Goal: Navigation & Orientation: Find specific page/section

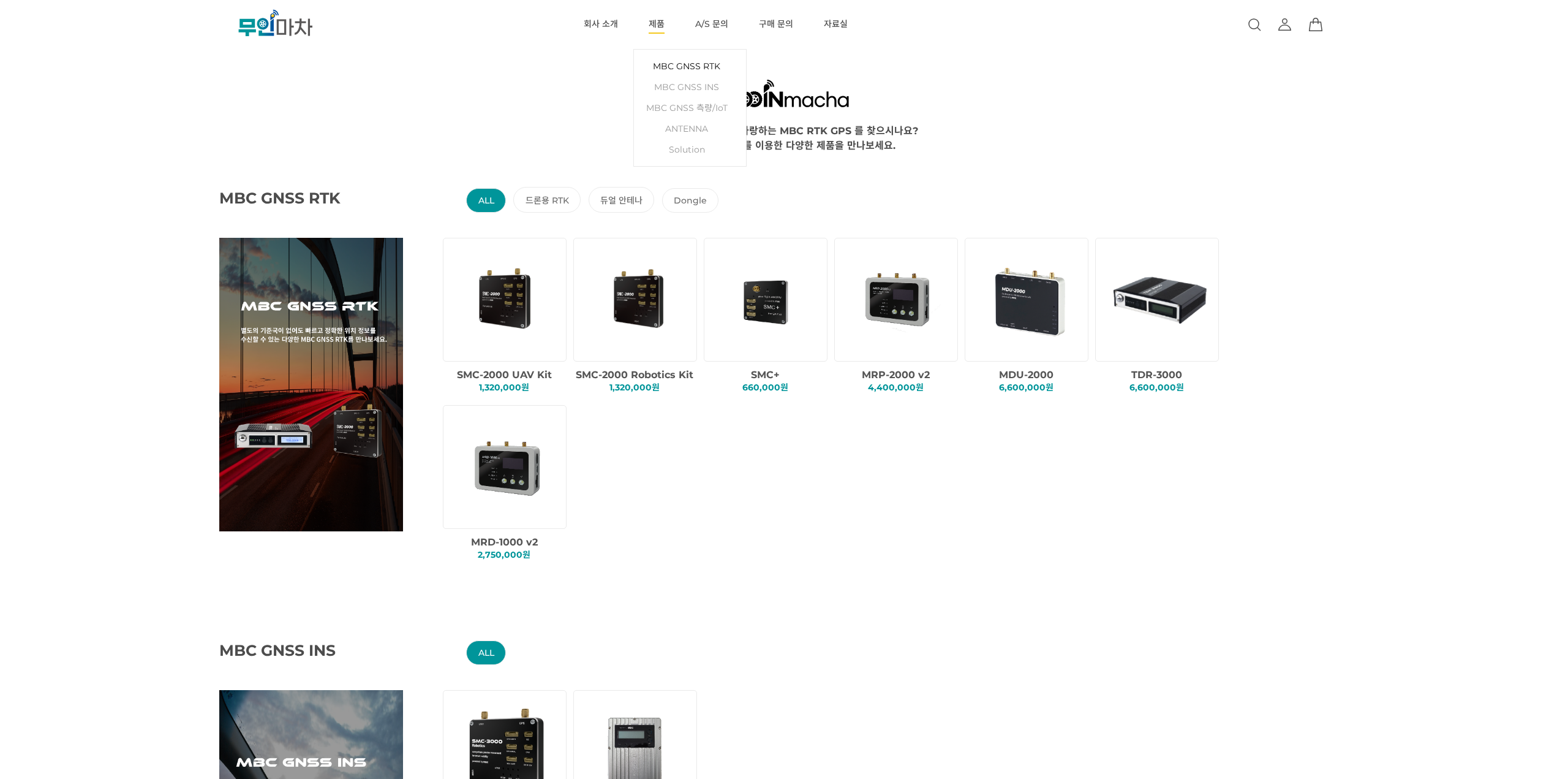
click at [665, 65] on link "MBC GNSS RTK" at bounding box center [690, 66] width 100 height 21
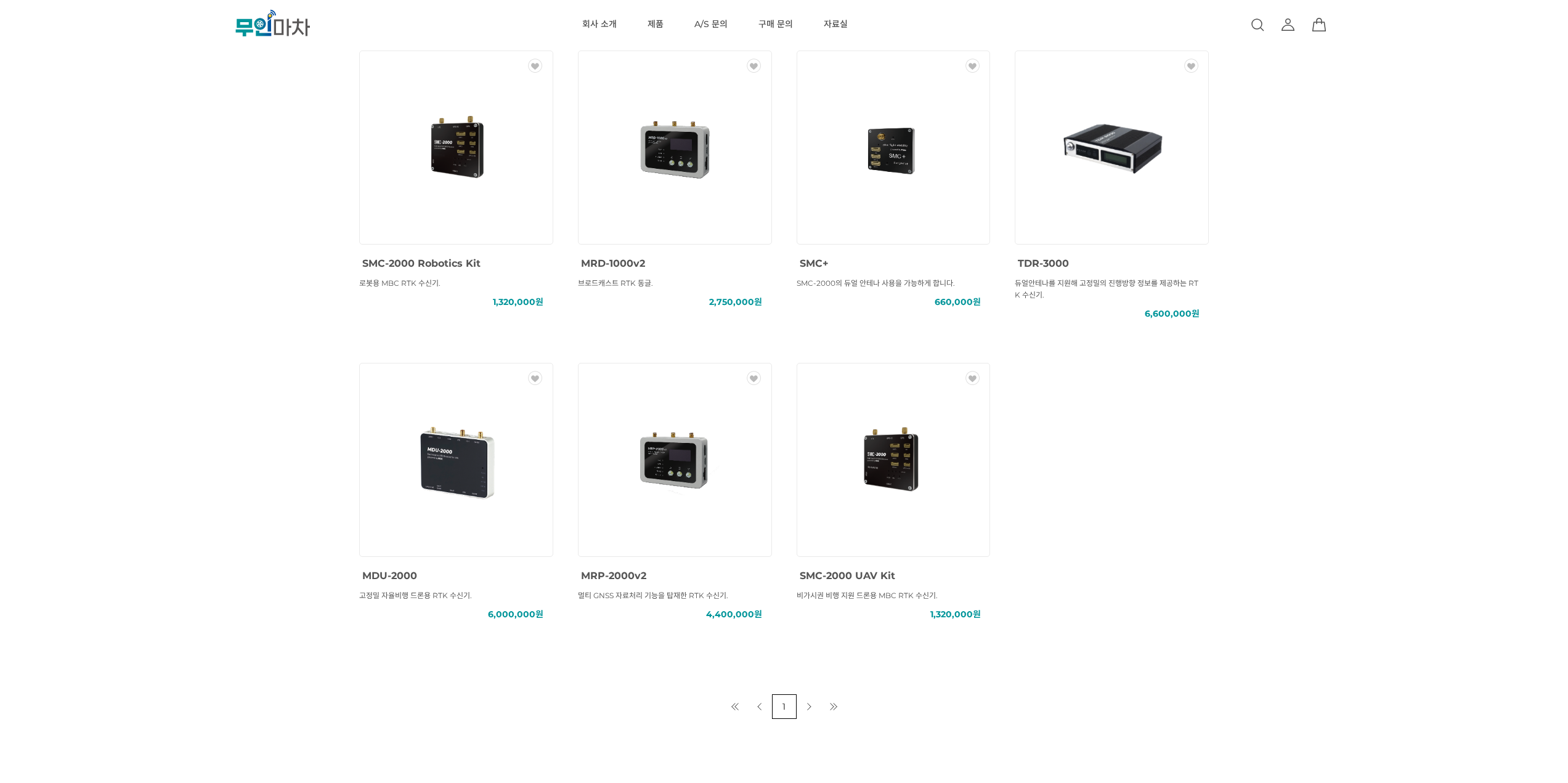
scroll to position [553, 0]
drag, startPoint x: 187, startPoint y: 265, endPoint x: 186, endPoint y: 253, distance: 12.0
click at [186, 253] on div "MBC GNSS RTK () MBC GNSS INS () MBC GNSS 측량/IoT () ANTENNA () SOLUTION () 총 7 개…" at bounding box center [784, 114] width 1568 height 1212
drag, startPoint x: 155, startPoint y: 252, endPoint x: 153, endPoint y: 236, distance: 16.1
click at [153, 236] on div "MBC GNSS RTK () MBC GNSS INS () MBC GNSS 측량/IoT () ANTENNA () SOLUTION () 총 7 개…" at bounding box center [784, 114] width 1568 height 1212
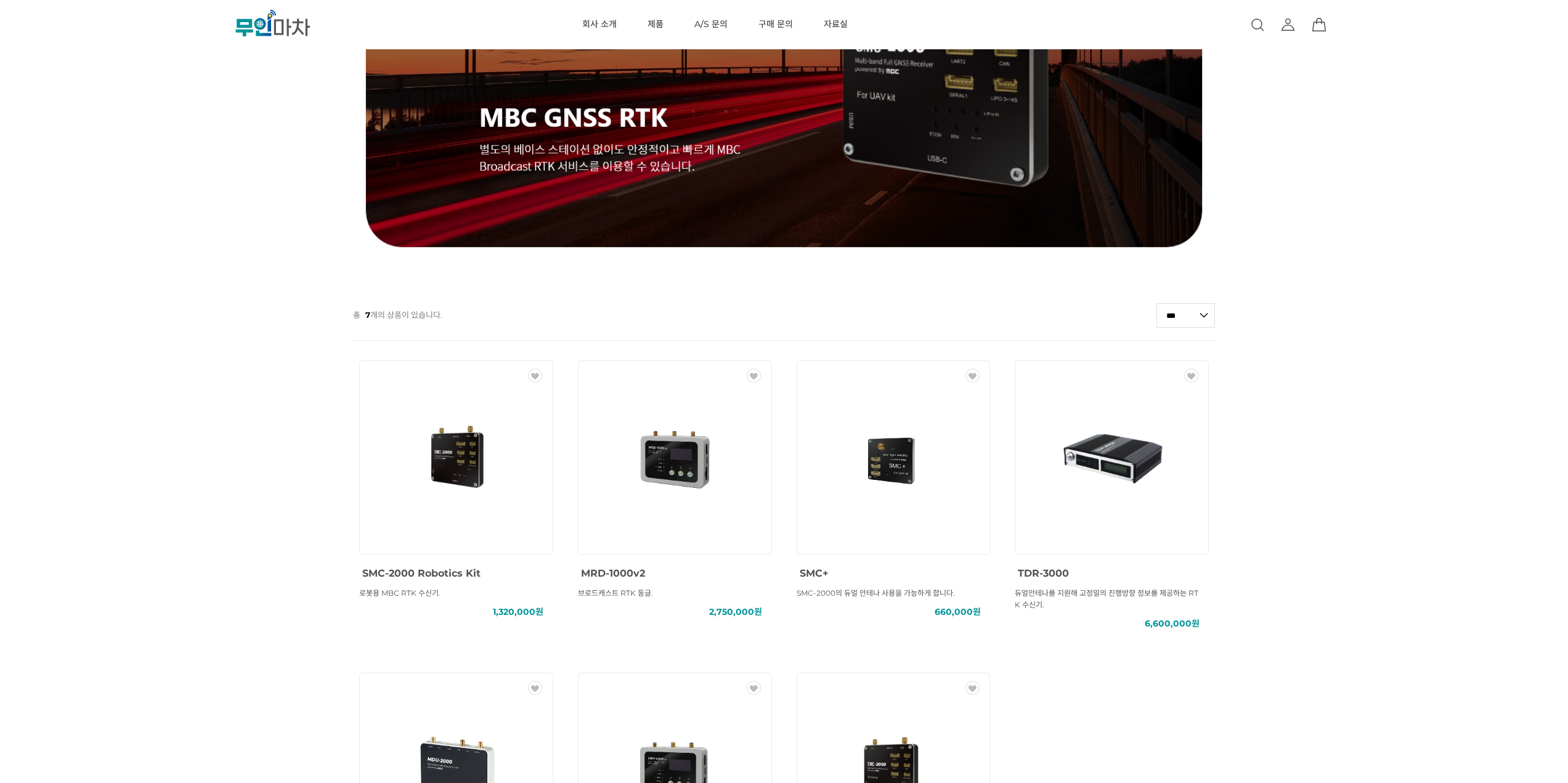
scroll to position [0, 0]
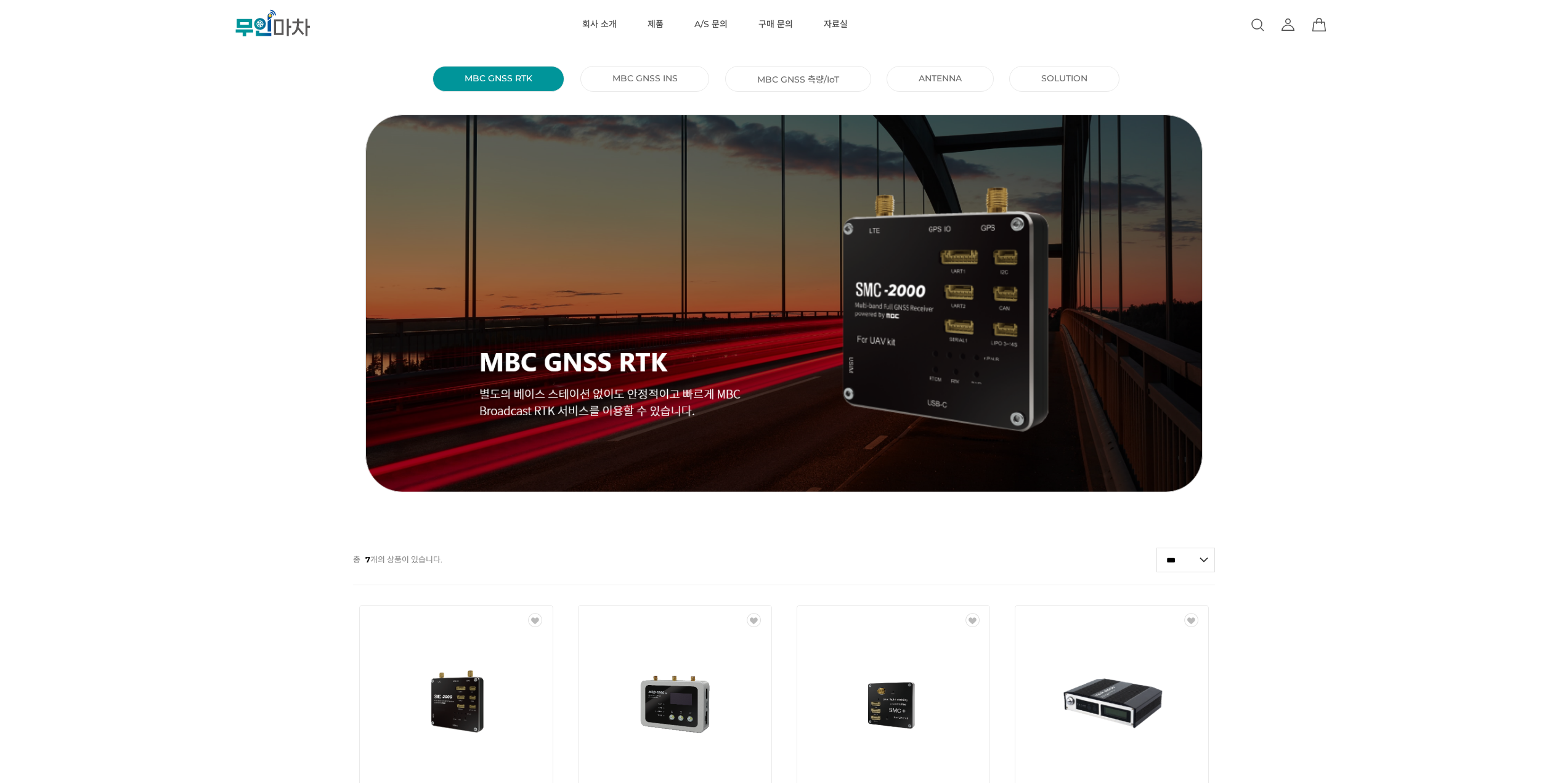
drag, startPoint x: 129, startPoint y: 153, endPoint x: 134, endPoint y: 137, distance: 16.8
click at [134, 137] on div "MBC GNSS RTK () MBC GNSS INS () MBC GNSS 측량/IoT () ANTENNA () SOLUTION () 총 7 개…" at bounding box center [784, 668] width 1568 height 1212
click at [649, 80] on link "MBC GNSS INS ()" at bounding box center [645, 78] width 66 height 11
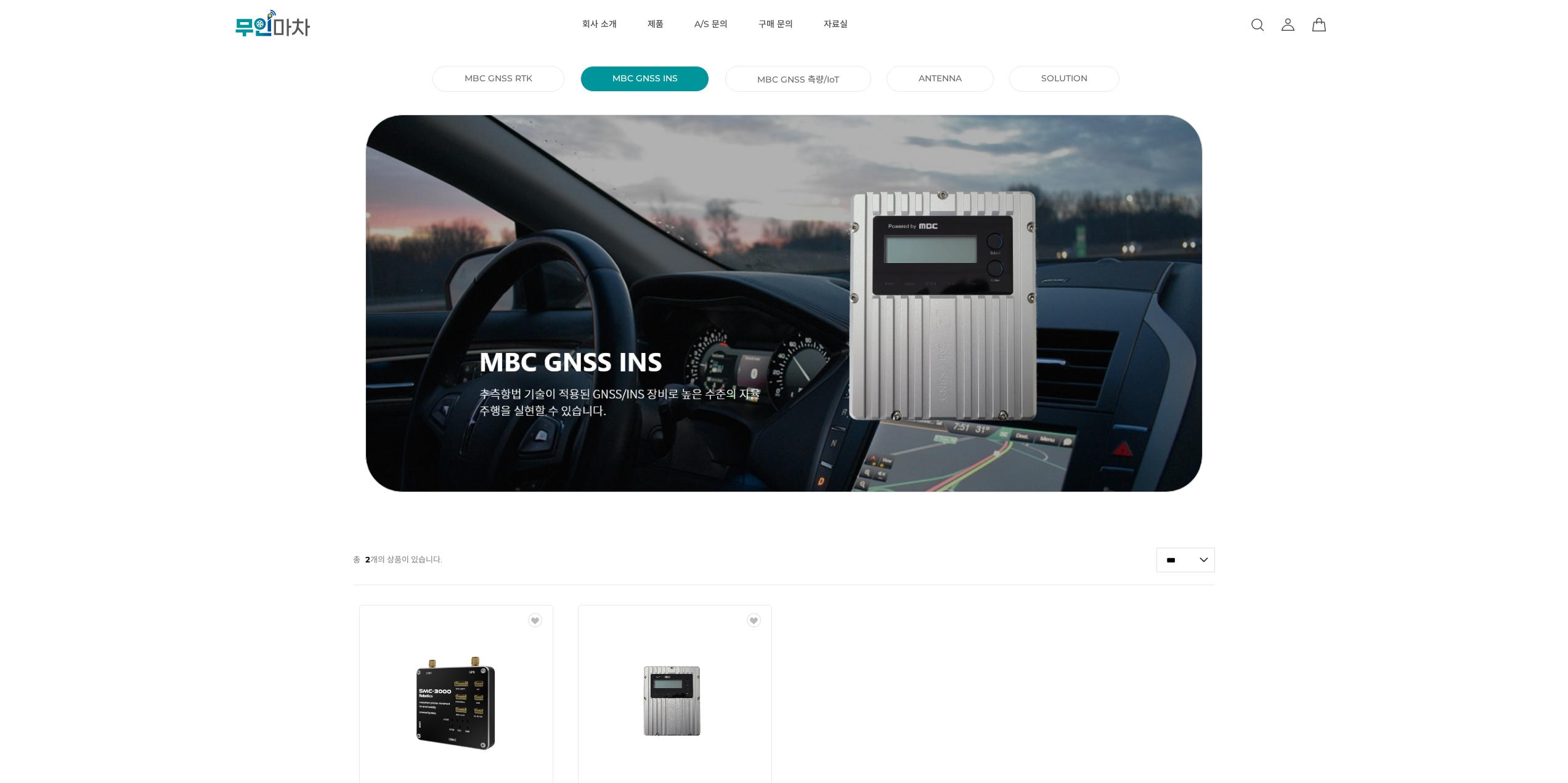
drag, startPoint x: 149, startPoint y: 285, endPoint x: 149, endPoint y: 272, distance: 13.0
click at [149, 272] on div "MBC GNSS RTK () MBC GNSS INS () MBC GNSS 측량/IoT () ANTENNA () SOLUTION () 총 2 개…" at bounding box center [784, 512] width 1568 height 900
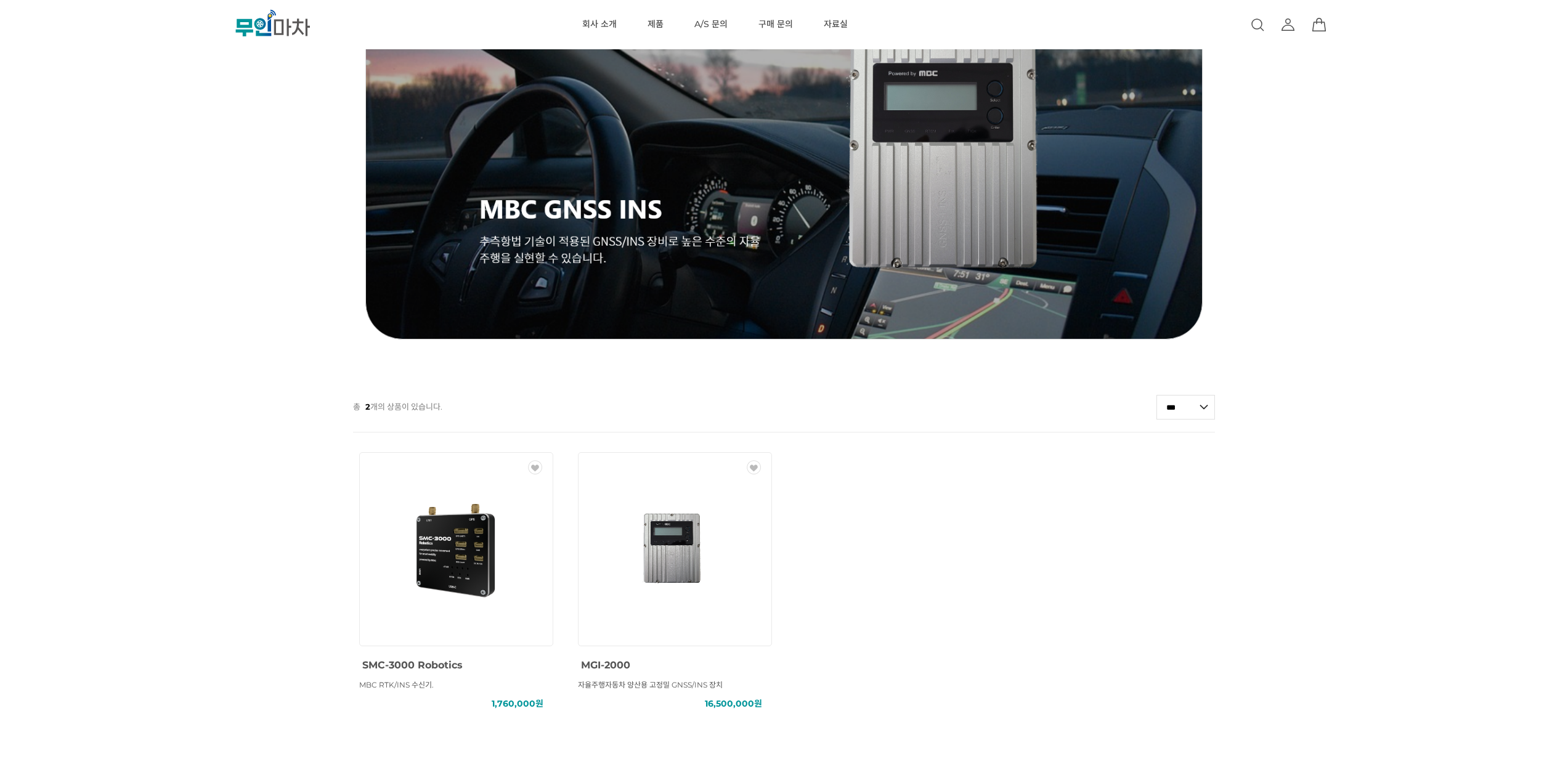
scroll to position [308, 0]
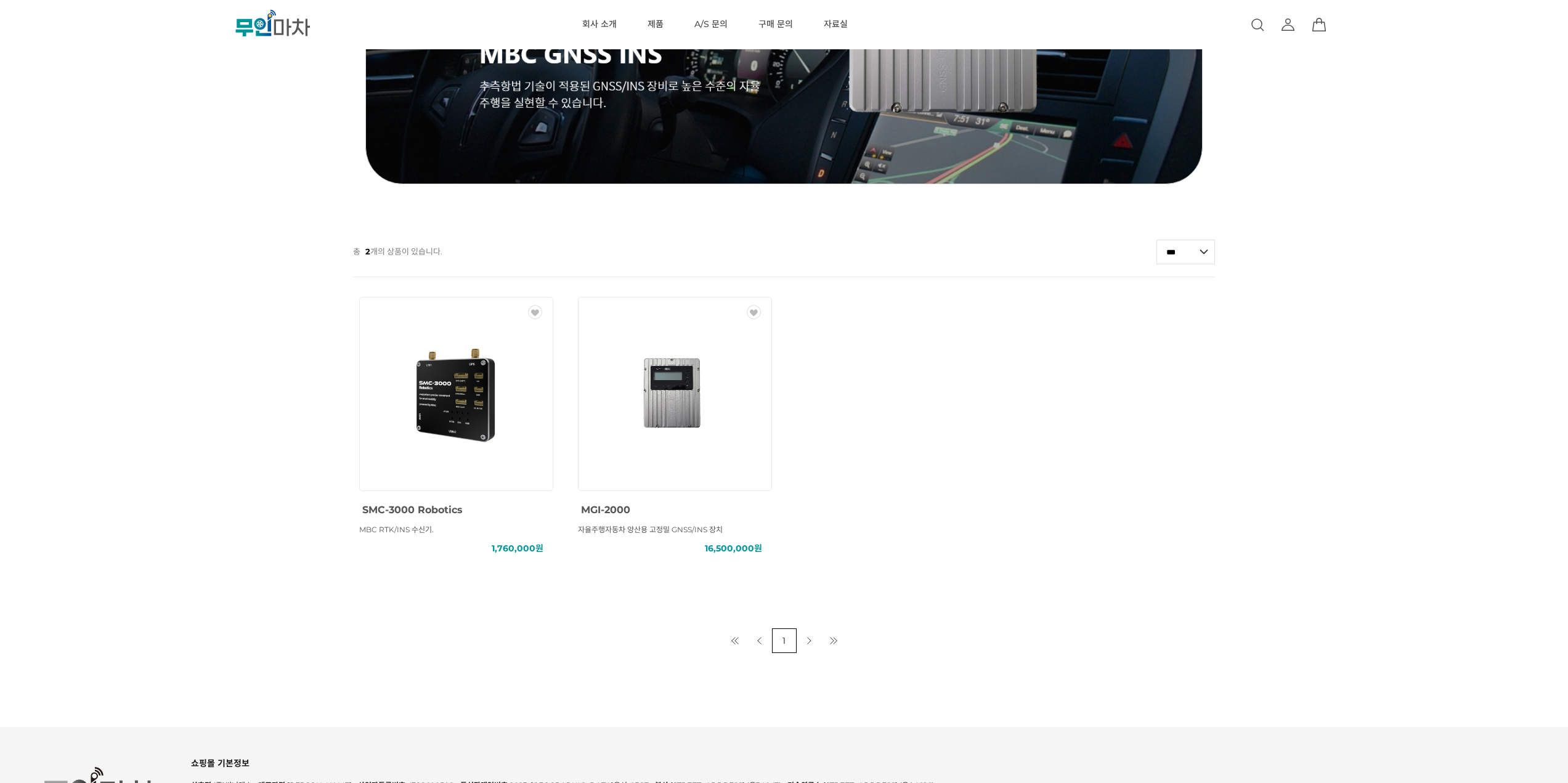
drag, startPoint x: 133, startPoint y: 260, endPoint x: 134, endPoint y: 245, distance: 15.0
click at [134, 245] on div "MBC GNSS RTK () MBC GNSS INS () MBC GNSS 측량/IoT () ANTENNA () SOLUTION () 총 2 개…" at bounding box center [784, 203] width 1568 height 900
drag, startPoint x: 104, startPoint y: 233, endPoint x: 106, endPoint y: 227, distance: 6.3
click at [106, 227] on div at bounding box center [784, 227] width 1568 height 25
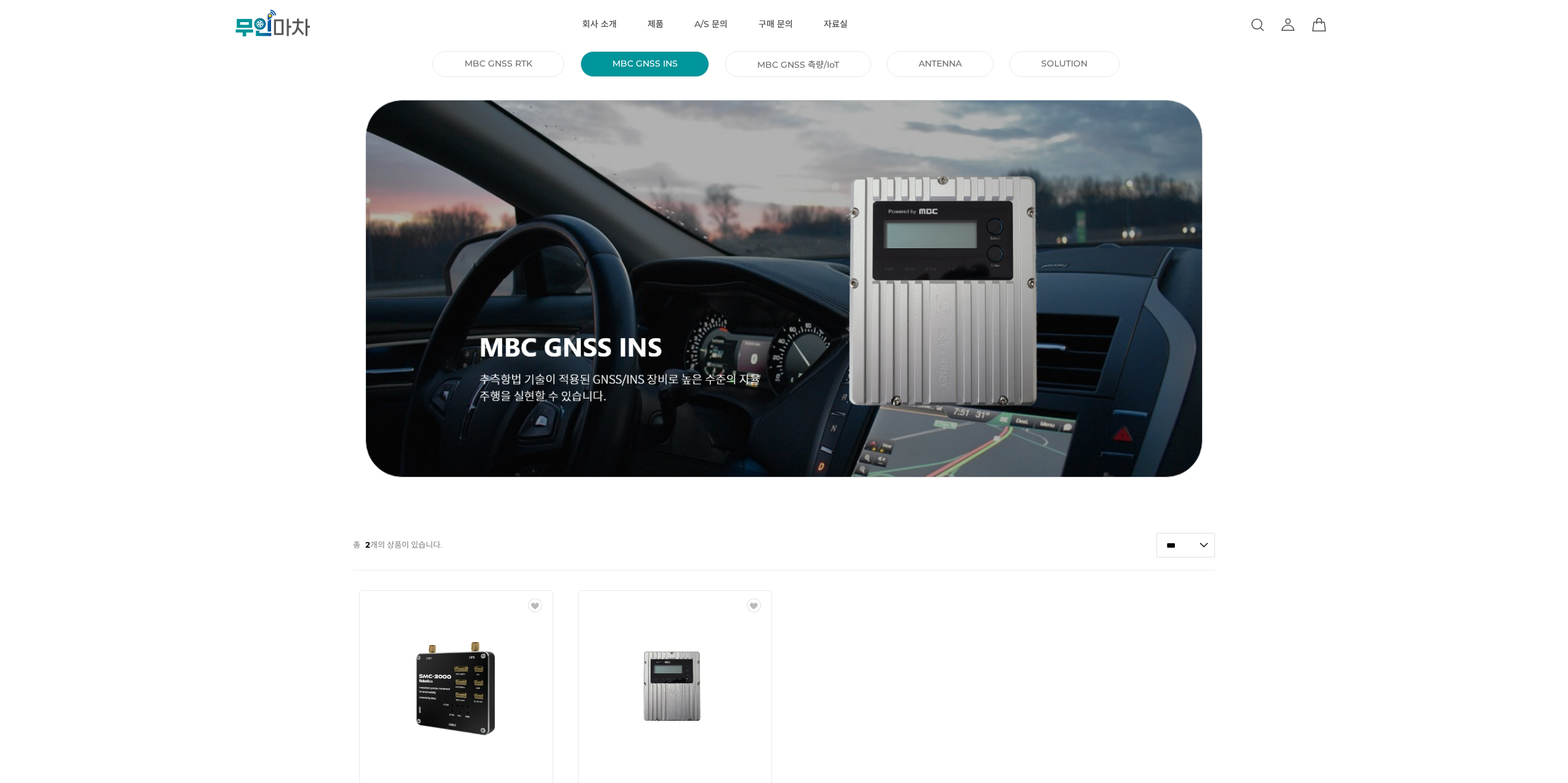
scroll to position [0, 0]
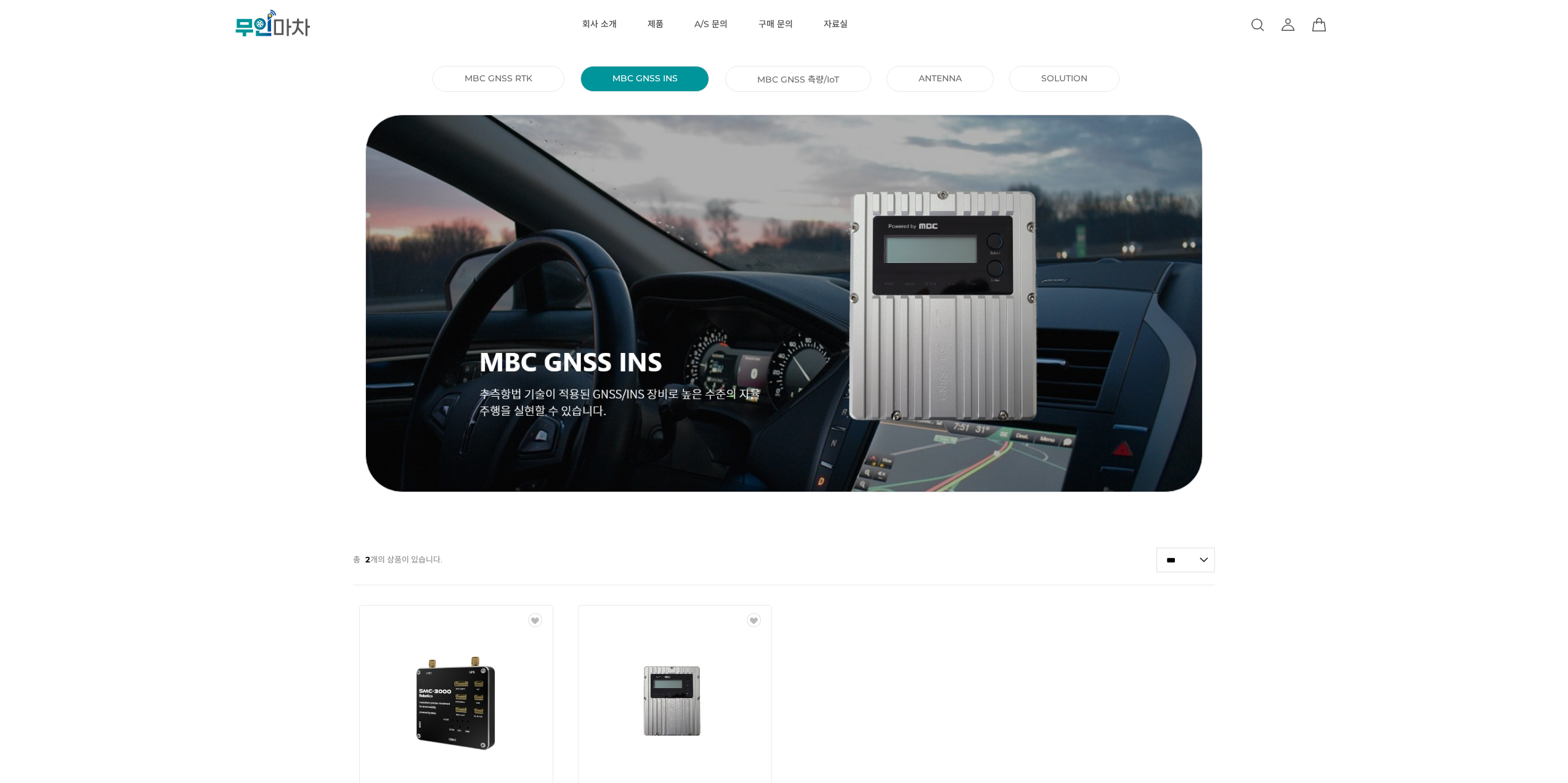
click at [846, 86] on li "MBC GNSS 측량/IoT ()" at bounding box center [798, 78] width 146 height 26
click at [815, 79] on link "MBC GNSS 측량/IoT ()" at bounding box center [798, 79] width 82 height 12
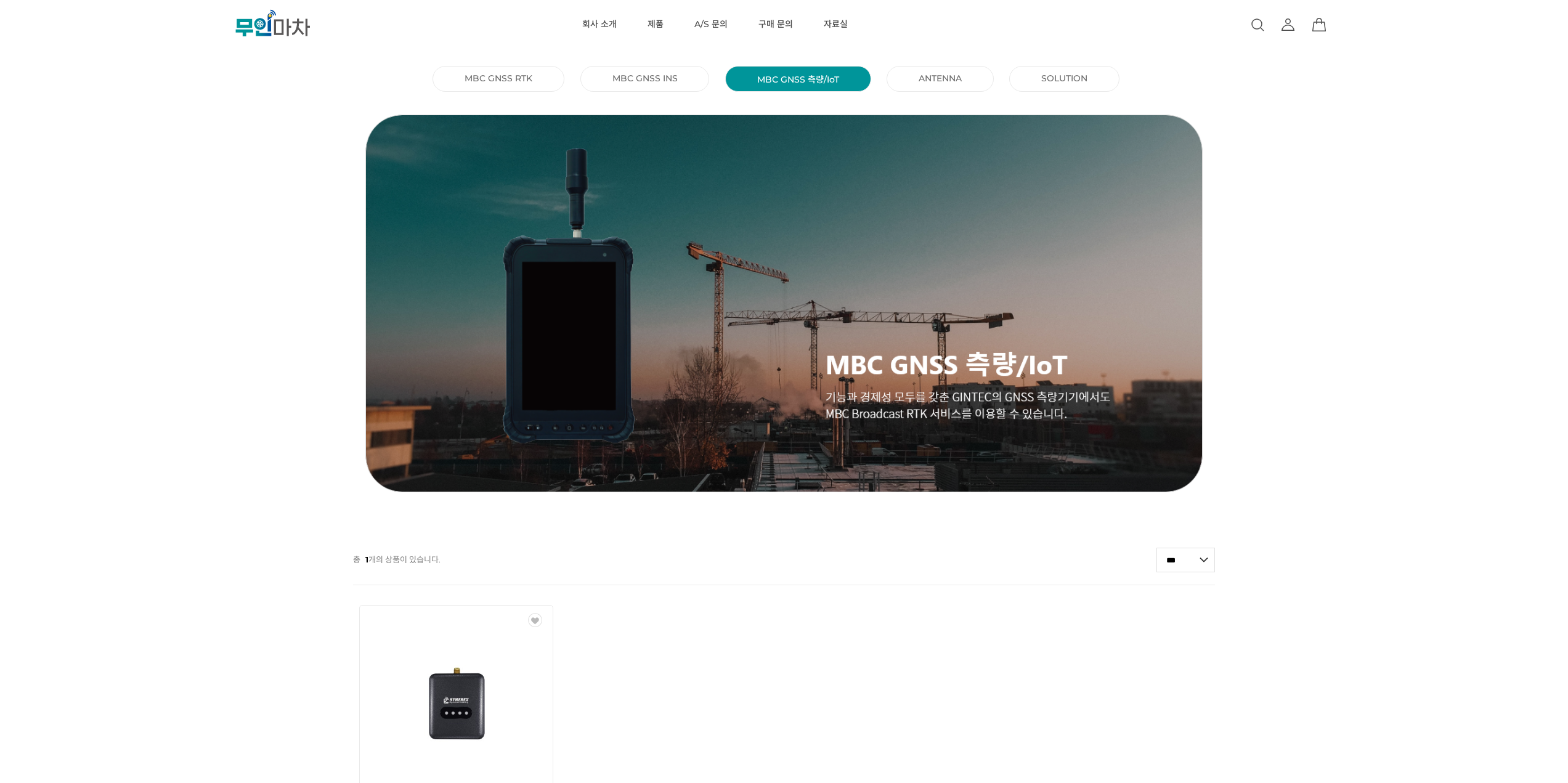
click at [920, 82] on link "ANTENNA ()" at bounding box center [940, 78] width 43 height 11
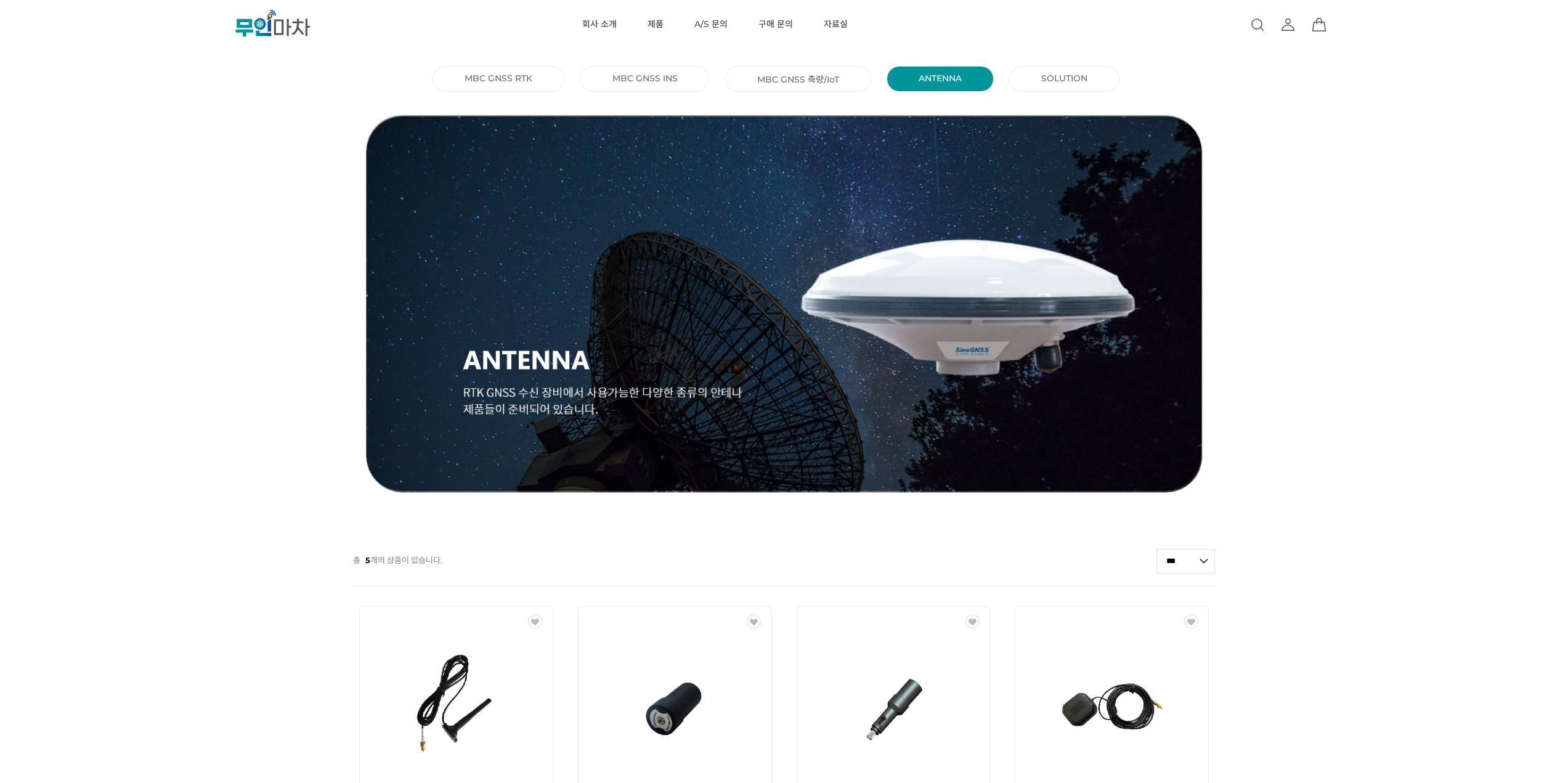
click at [490, 74] on link "MBC GNSS RTK ()" at bounding box center [498, 78] width 68 height 11
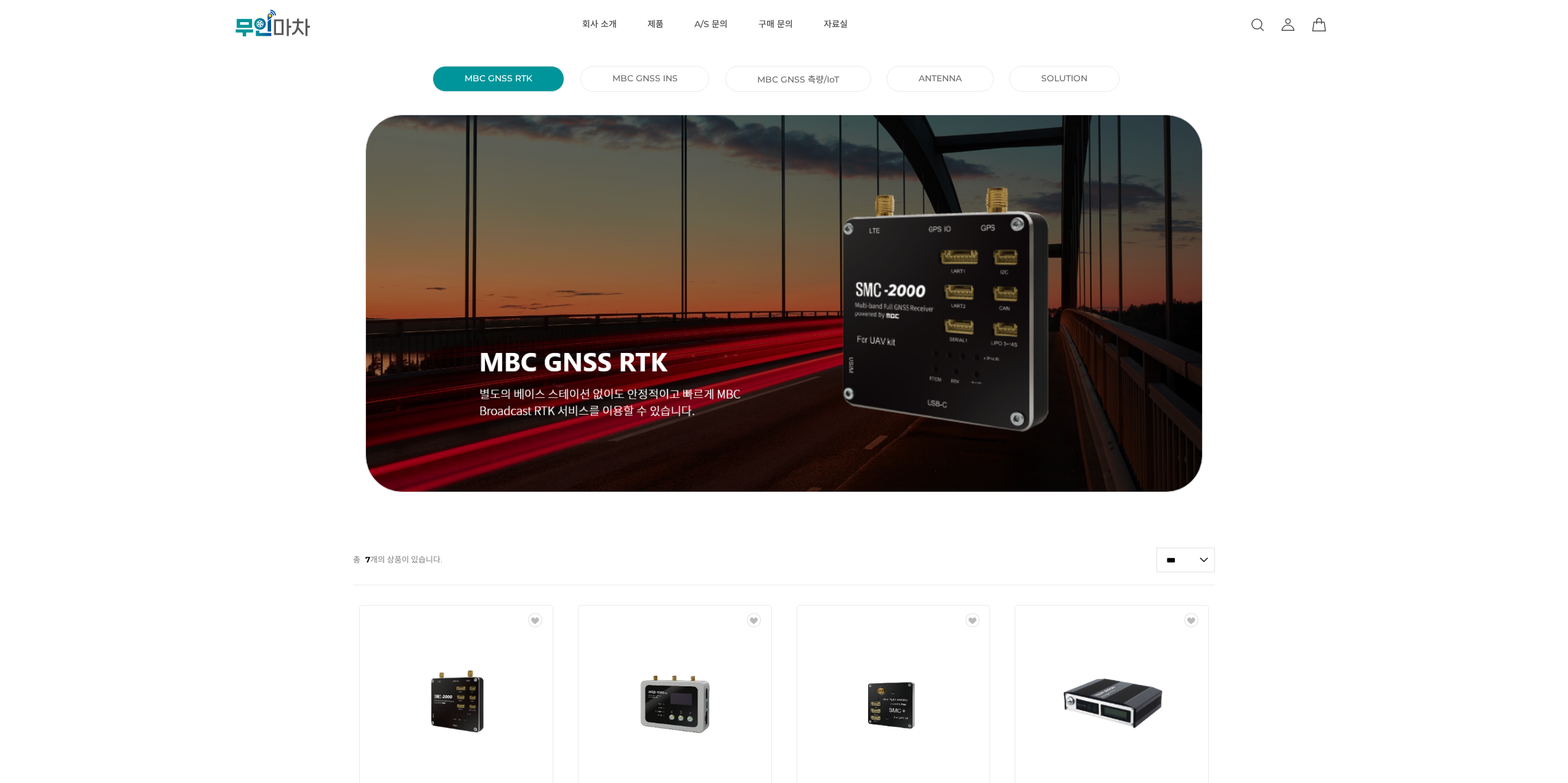
drag, startPoint x: 77, startPoint y: 123, endPoint x: 68, endPoint y: 121, distance: 9.2
drag, startPoint x: 68, startPoint y: 121, endPoint x: 112, endPoint y: 71, distance: 66.6
click at [74, 98] on div "MBC GNSS RTK () MBC GNSS INS () MBC GNSS 측량/IoT () ANTENNA () SOLUTION () 총 7 개…" at bounding box center [784, 668] width 1568 height 1212
